Goal: Information Seeking & Learning: Learn about a topic

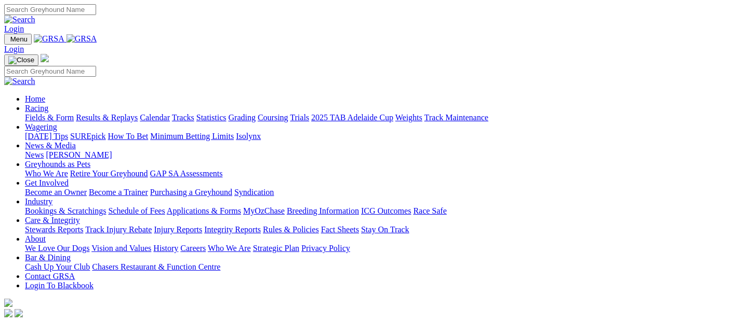
click at [48, 104] on link "Racing" at bounding box center [36, 108] width 23 height 9
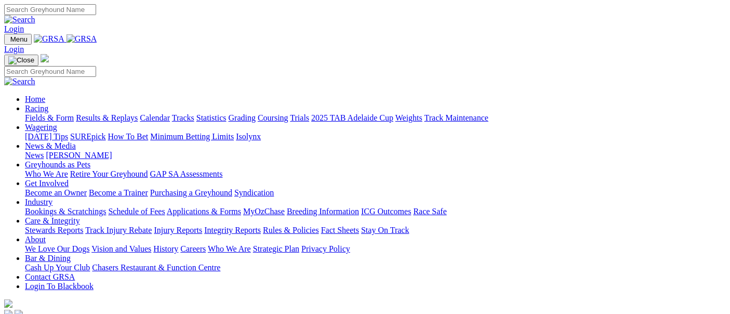
click at [49, 113] on link "Fields & Form" at bounding box center [49, 117] width 49 height 9
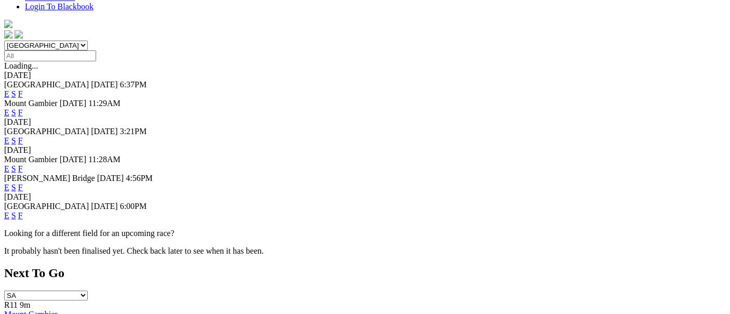
scroll to position [231, 0]
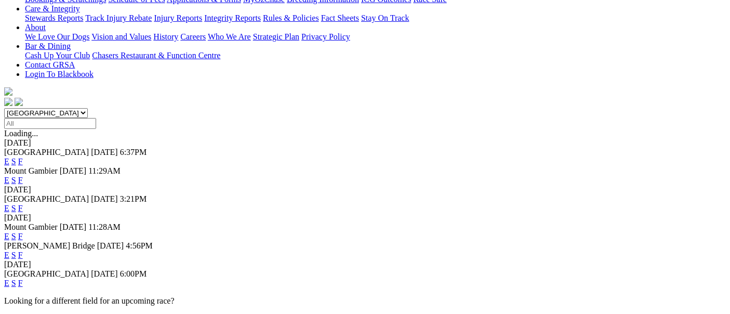
click at [23, 278] on link "F" at bounding box center [20, 282] width 5 height 9
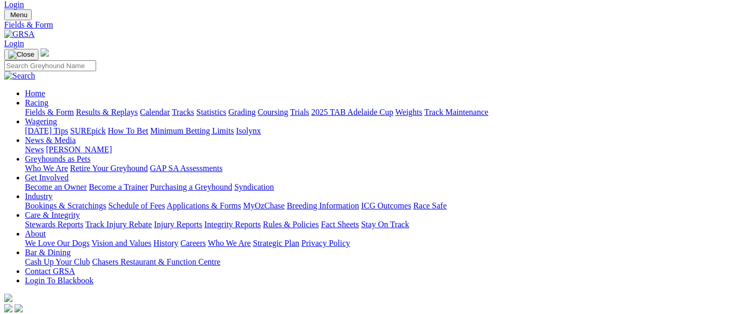
scroll to position [346, 0]
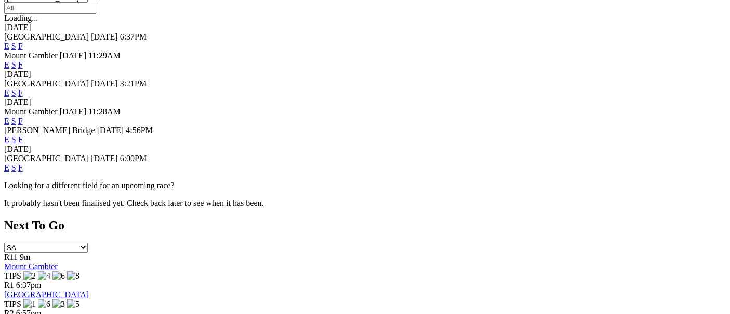
click at [23, 135] on link "F" at bounding box center [20, 139] width 5 height 9
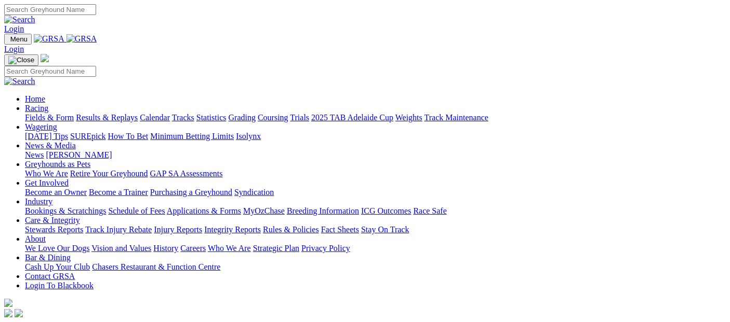
click at [48, 104] on link "Racing" at bounding box center [36, 108] width 23 height 9
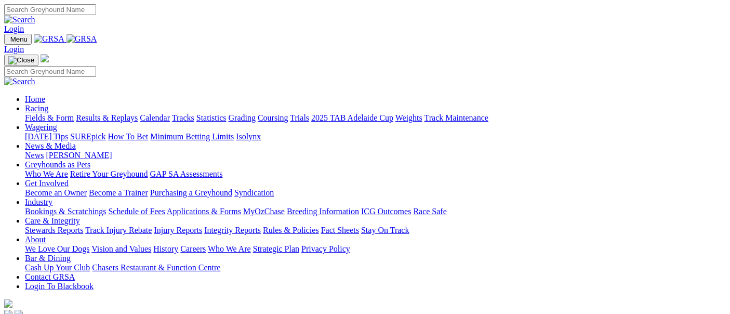
click at [42, 113] on link "Fields & Form" at bounding box center [49, 117] width 49 height 9
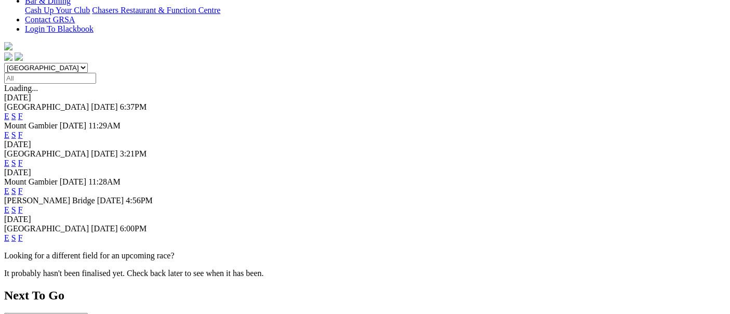
scroll to position [231, 0]
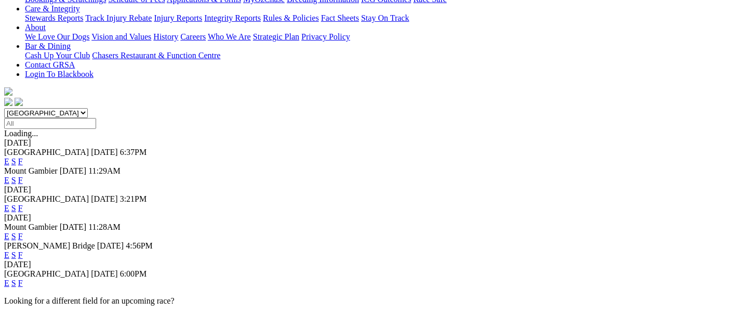
click at [23, 250] on link "F" at bounding box center [20, 254] width 5 height 9
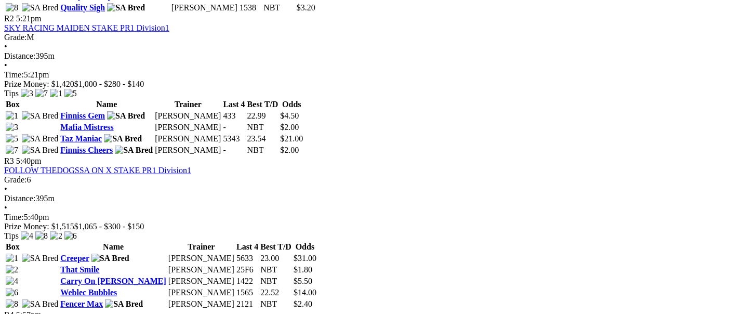
scroll to position [750, 0]
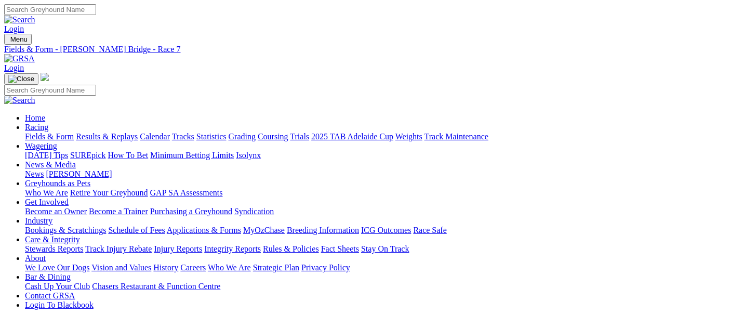
drag, startPoint x: 26, startPoint y: 70, endPoint x: 31, endPoint y: 70, distance: 5.2
click at [27, 132] on link "Fields & Form" at bounding box center [49, 136] width 49 height 9
